Goal: Information Seeking & Learning: Find specific page/section

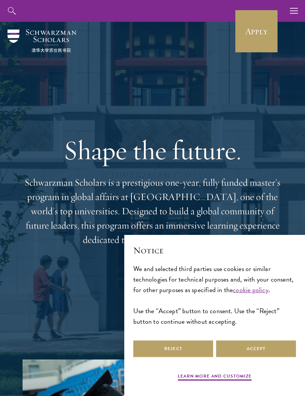
click at [292, 17] on icon "button" at bounding box center [294, 11] width 8 height 22
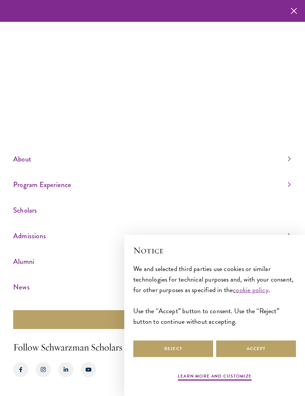
scroll to position [27, 0]
click at [28, 212] on link "Scholars" at bounding box center [151, 210] width 277 height 12
click at [192, 352] on button "Reject" at bounding box center [173, 348] width 80 height 17
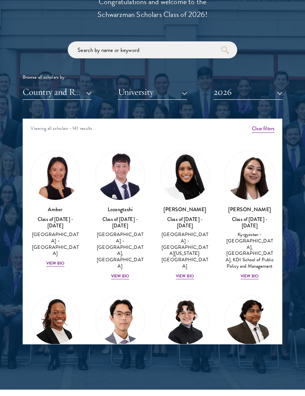
scroll to position [847, 0]
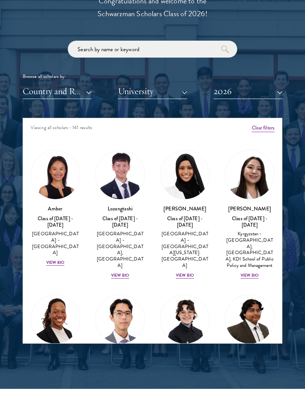
click at [179, 91] on button "University" at bounding box center [152, 90] width 69 height 15
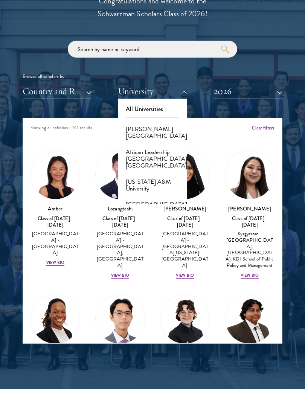
click at [79, 85] on button "Country and Region" at bounding box center [57, 90] width 69 height 15
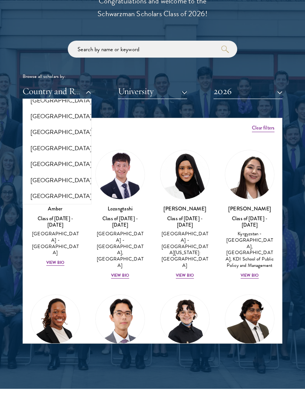
scroll to position [1556, 0]
click at [65, 141] on button "[GEOGRAPHIC_DATA]" at bounding box center [57, 149] width 64 height 16
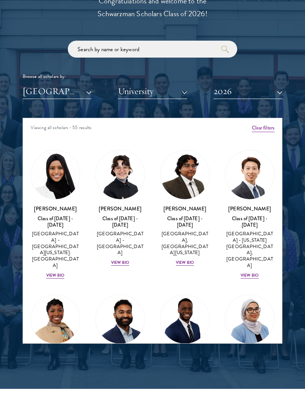
click at [175, 91] on button "University" at bounding box center [152, 90] width 69 height 15
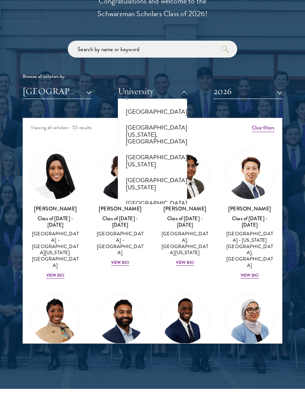
scroll to position [7222, 0]
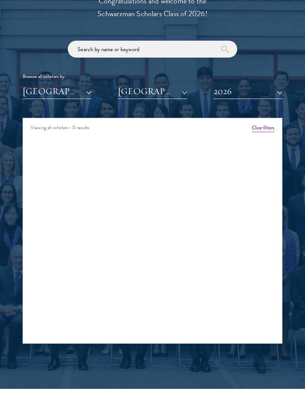
click at [280, 88] on button "2026" at bounding box center [247, 90] width 69 height 15
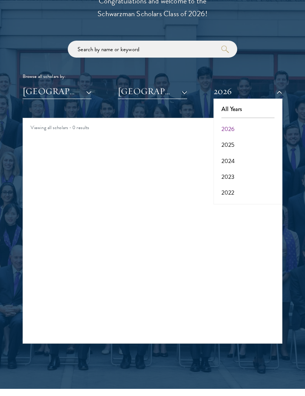
click at [246, 143] on button "2025" at bounding box center [247, 145] width 64 height 16
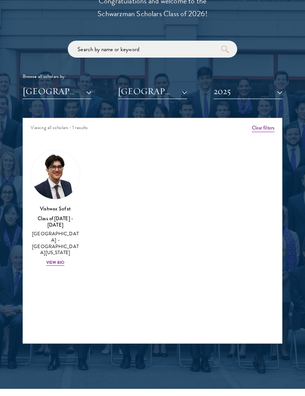
click at [281, 90] on button "2025" at bounding box center [247, 90] width 69 height 15
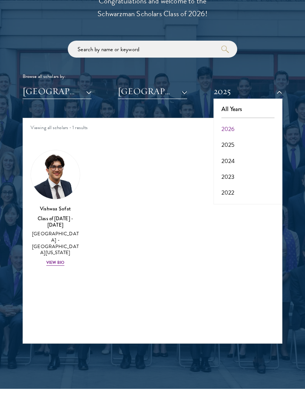
click at [238, 155] on button "2024" at bounding box center [247, 161] width 64 height 16
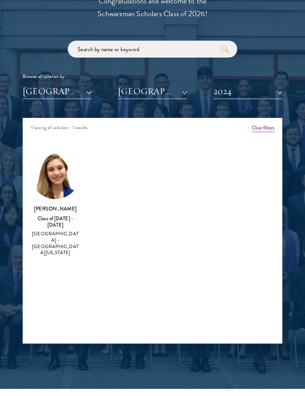
click at [282, 90] on button "2024" at bounding box center [247, 90] width 69 height 15
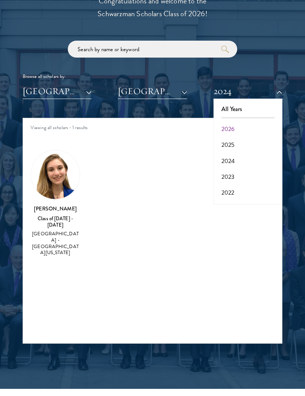
click at [232, 176] on button "2023" at bounding box center [247, 177] width 64 height 16
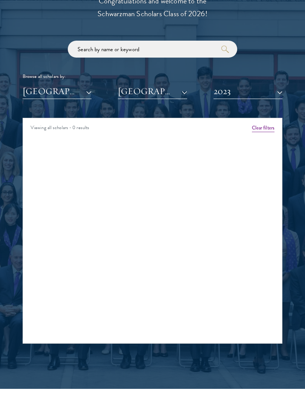
click at [281, 89] on button "2023" at bounding box center [247, 90] width 69 height 15
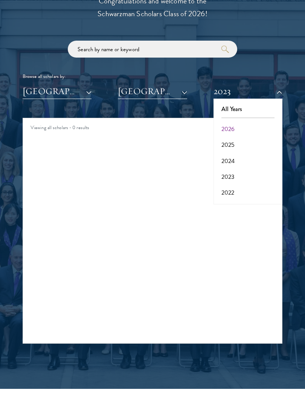
click at [233, 185] on button "2022" at bounding box center [247, 193] width 64 height 16
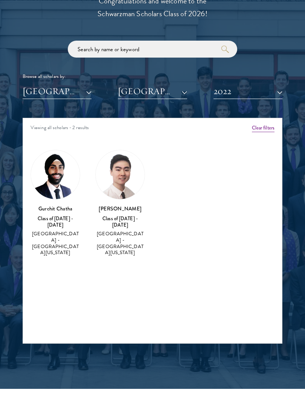
click at [280, 88] on button "2022" at bounding box center [247, 90] width 69 height 15
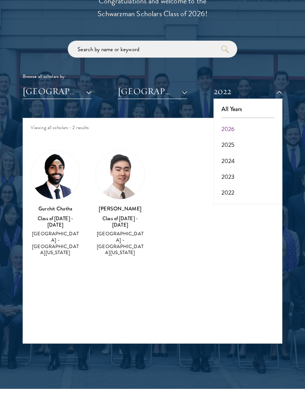
click at [234, 175] on button "2023" at bounding box center [247, 177] width 64 height 16
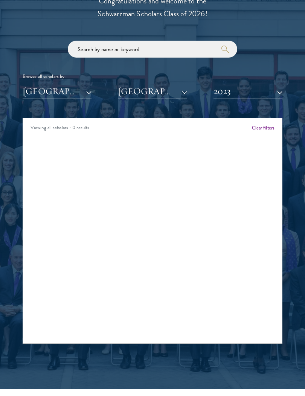
click at [281, 94] on button "2023" at bounding box center [247, 90] width 69 height 15
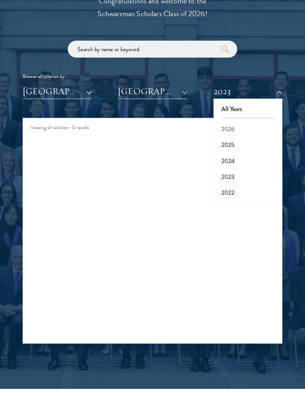
click at [236, 157] on button "2024" at bounding box center [247, 161] width 64 height 16
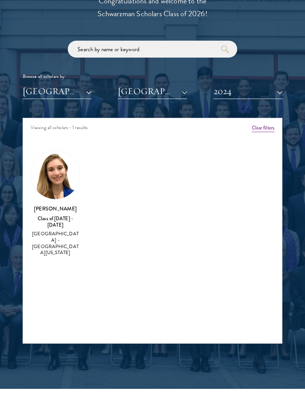
click at [48, 186] on img at bounding box center [55, 174] width 49 height 49
click at [48, 205] on h3 "Morgan Livingston" at bounding box center [55, 209] width 50 height 8
click at [50, 222] on div "Morgan Livingston Class of 2023 - 2024 United States of America - University of…" at bounding box center [55, 231] width 50 height 52
click at [50, 230] on div "United States of America - University of California, Berkeley" at bounding box center [55, 242] width 50 height 25
click at [51, 222] on div "Morgan Livingston Class of 2023 - 2024 United States of America - University of…" at bounding box center [55, 231] width 50 height 52
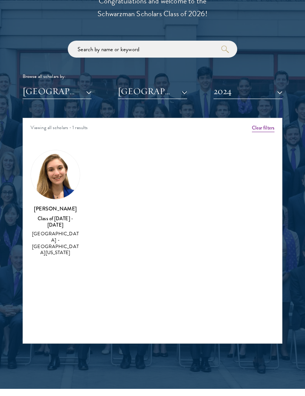
click at [53, 176] on img at bounding box center [55, 174] width 49 height 49
click at [52, 179] on img at bounding box center [55, 174] width 49 height 49
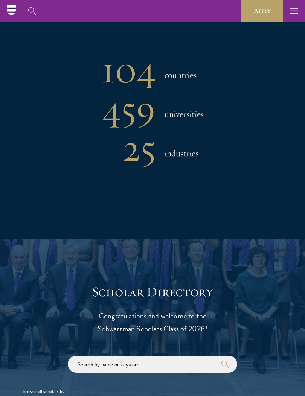
scroll to position [520, 0]
